Goal: Navigation & Orientation: Understand site structure

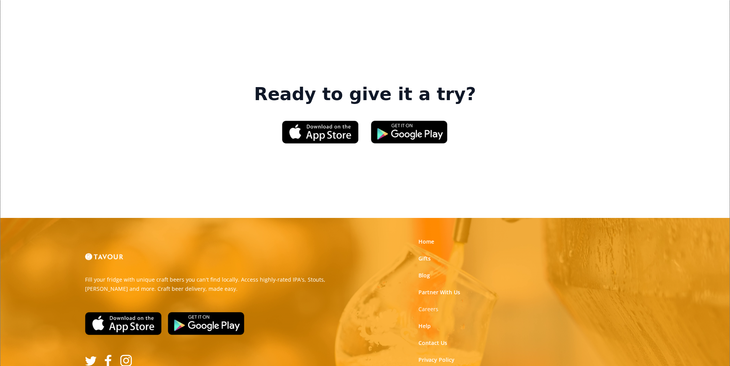
scroll to position [1160, 0]
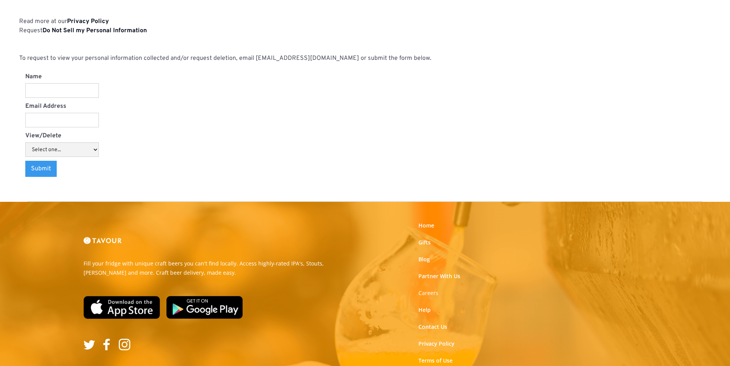
scroll to position [798, 0]
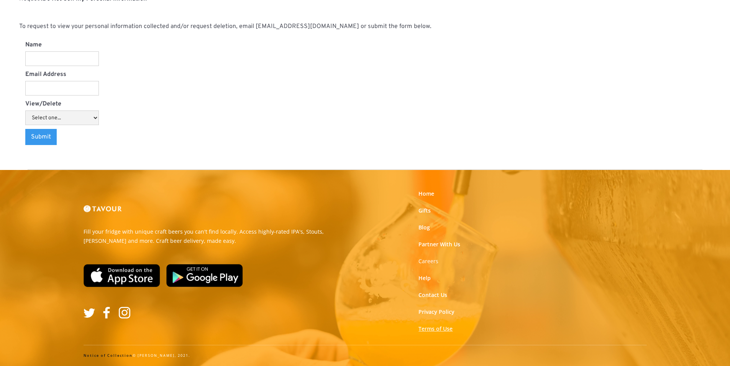
click at [434, 330] on link "Terms of Use" at bounding box center [436, 329] width 34 height 8
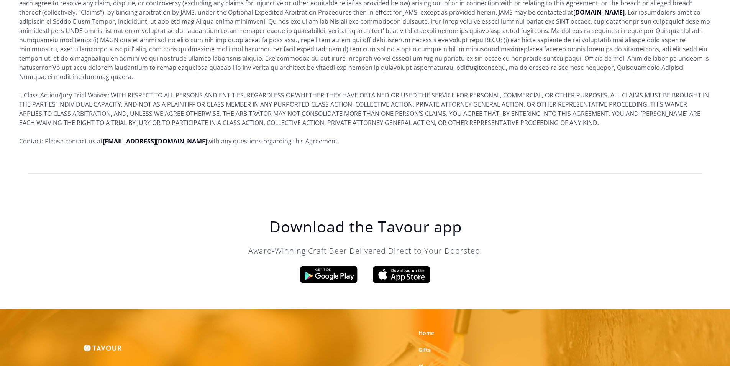
scroll to position [4666, 0]
